Goal: Task Accomplishment & Management: Complete application form

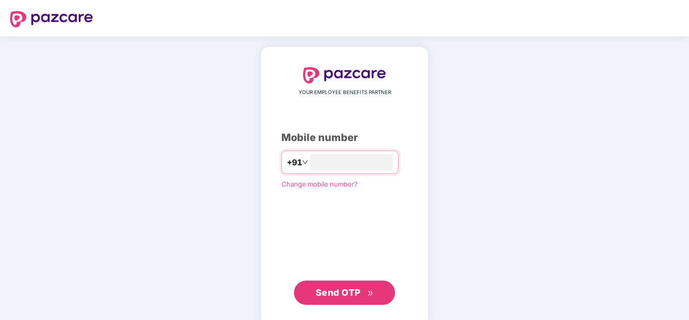
type input "**********"
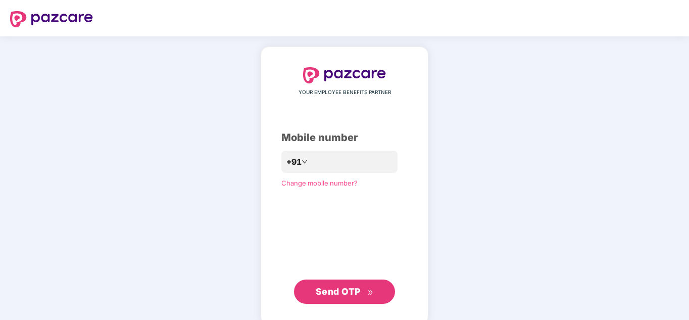
click at [338, 298] on span "Send OTP" at bounding box center [345, 292] width 58 height 14
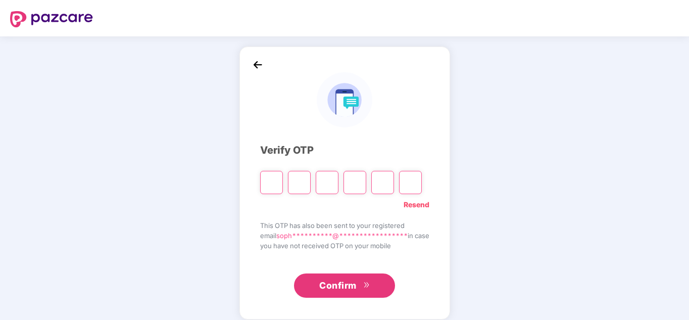
type input "*"
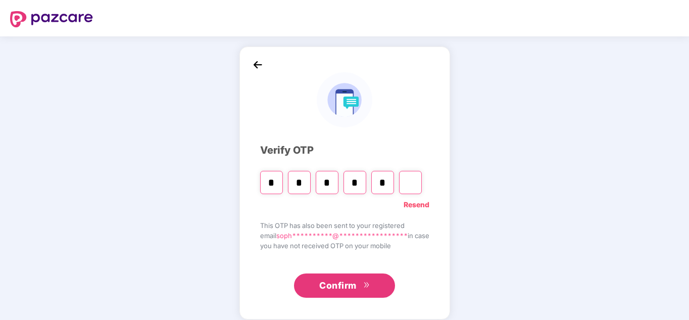
type input "*"
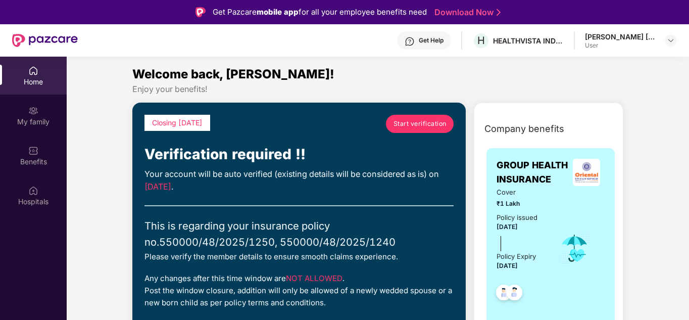
click at [423, 126] on span "Start verification" at bounding box center [420, 124] width 53 height 10
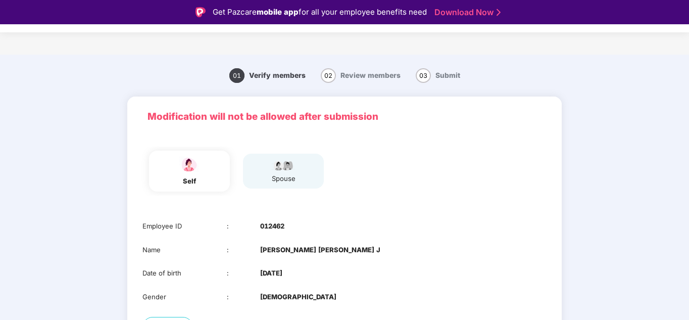
click at [494, 214] on div "Employee ID : 012462 Name : Sophia Vinitha J Date of birth : 30 Apr 1989 Gender…" at bounding box center [344, 261] width 435 height 101
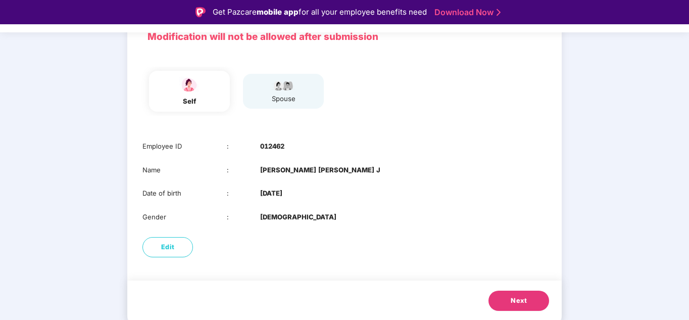
scroll to position [20, 0]
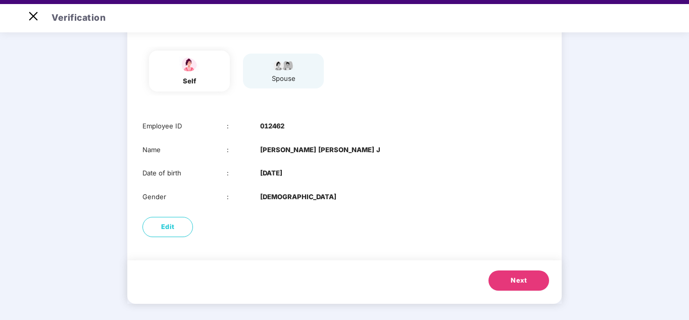
click at [524, 284] on span "Next" at bounding box center [519, 280] width 16 height 10
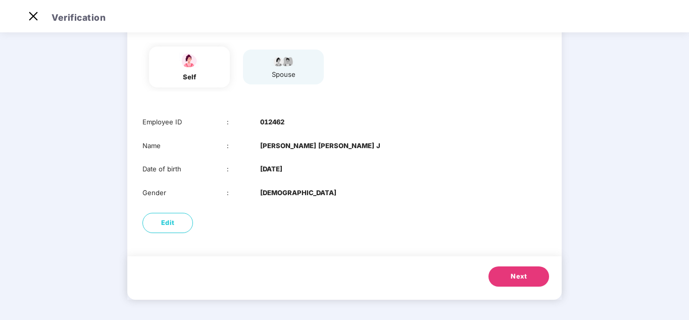
scroll to position [57, 0]
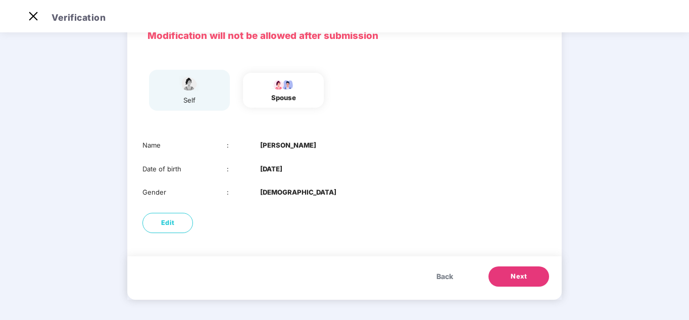
click at [515, 280] on span "Next" at bounding box center [519, 276] width 16 height 10
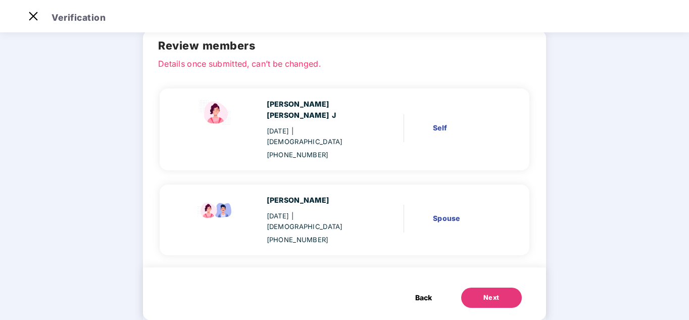
click at [491, 293] on div "Next" at bounding box center [492, 298] width 16 height 10
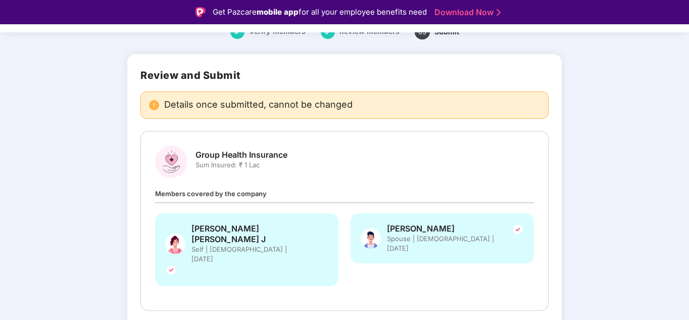
scroll to position [24, 0]
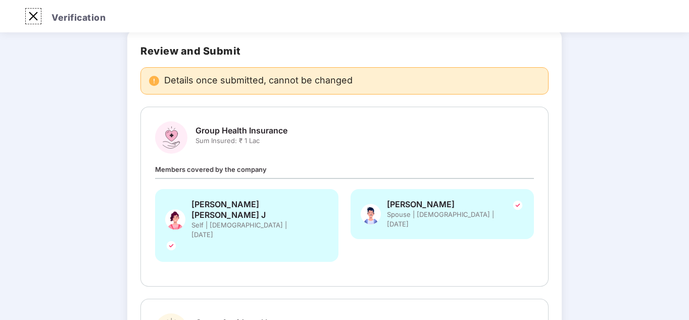
click at [31, 23] on img at bounding box center [33, 16] width 16 height 16
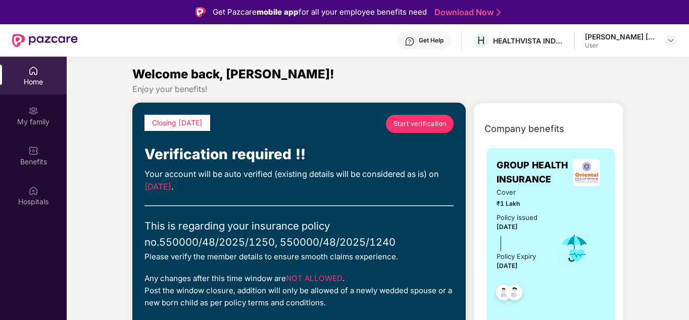
click at [429, 121] on span "Start verification" at bounding box center [420, 124] width 53 height 10
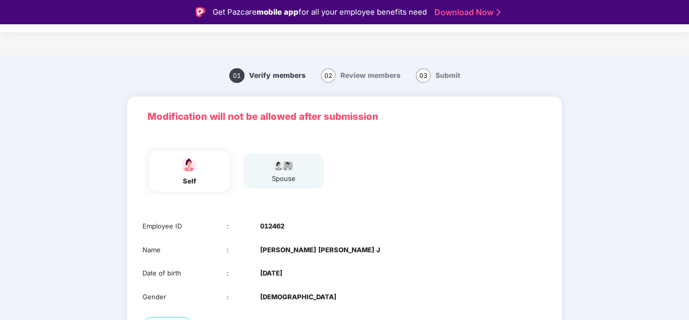
scroll to position [24, 0]
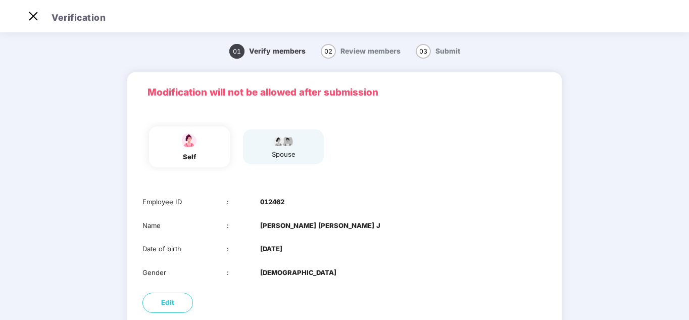
click at [441, 52] on span "Submit" at bounding box center [448, 51] width 25 height 8
